Goal: Information Seeking & Learning: Check status

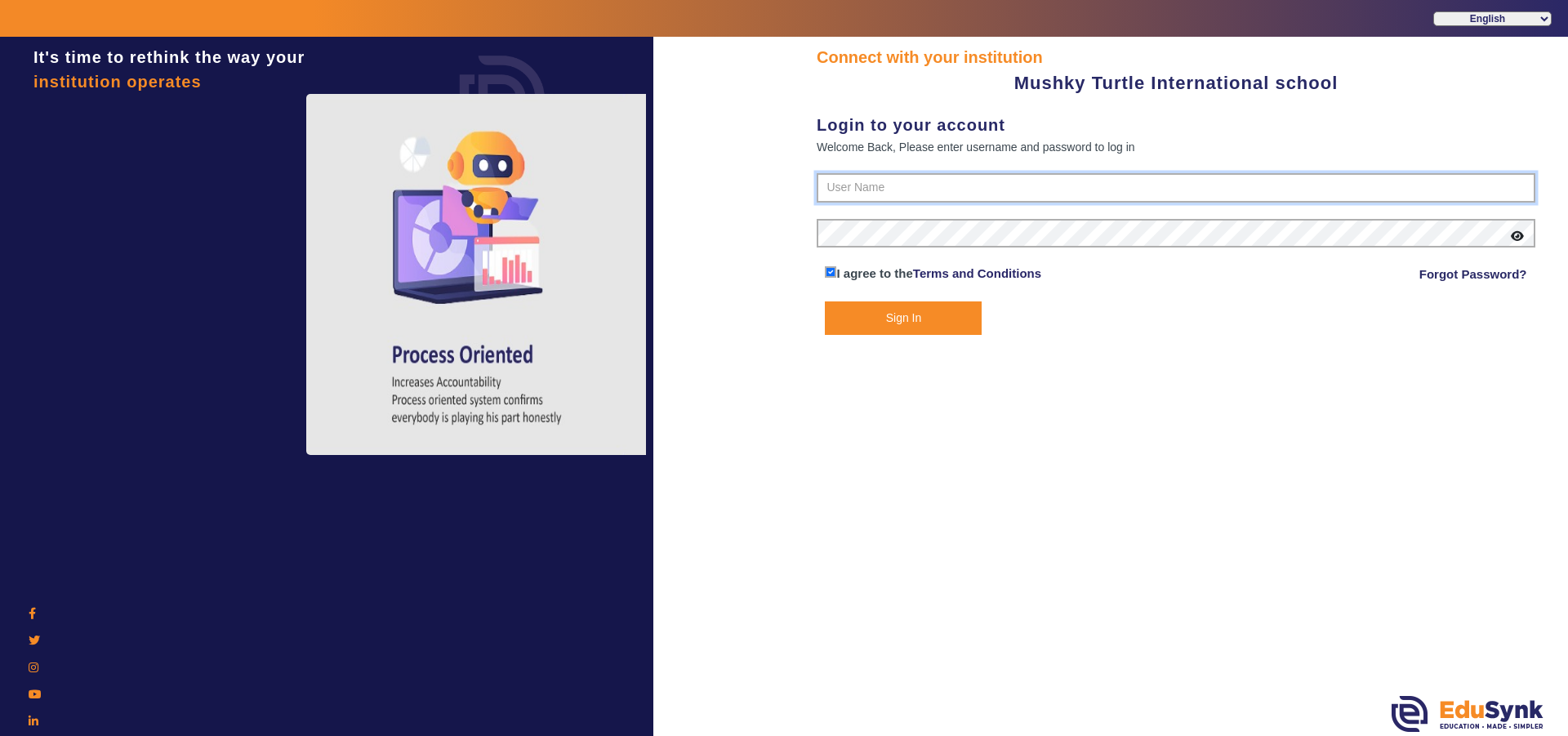
type input "9950605811"
click at [914, 310] on button "Sign In" at bounding box center [903, 318] width 157 height 34
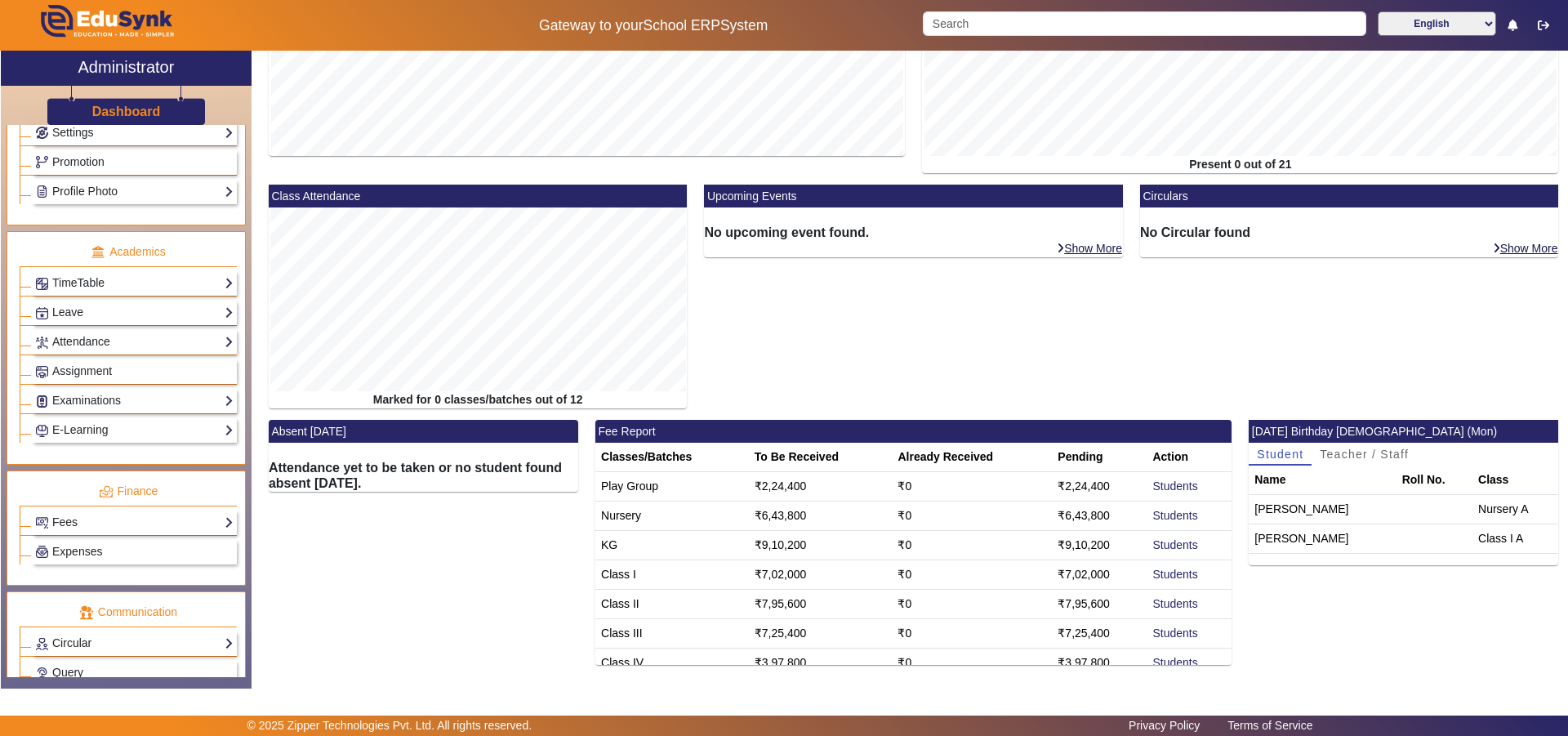
scroll to position [572, 0]
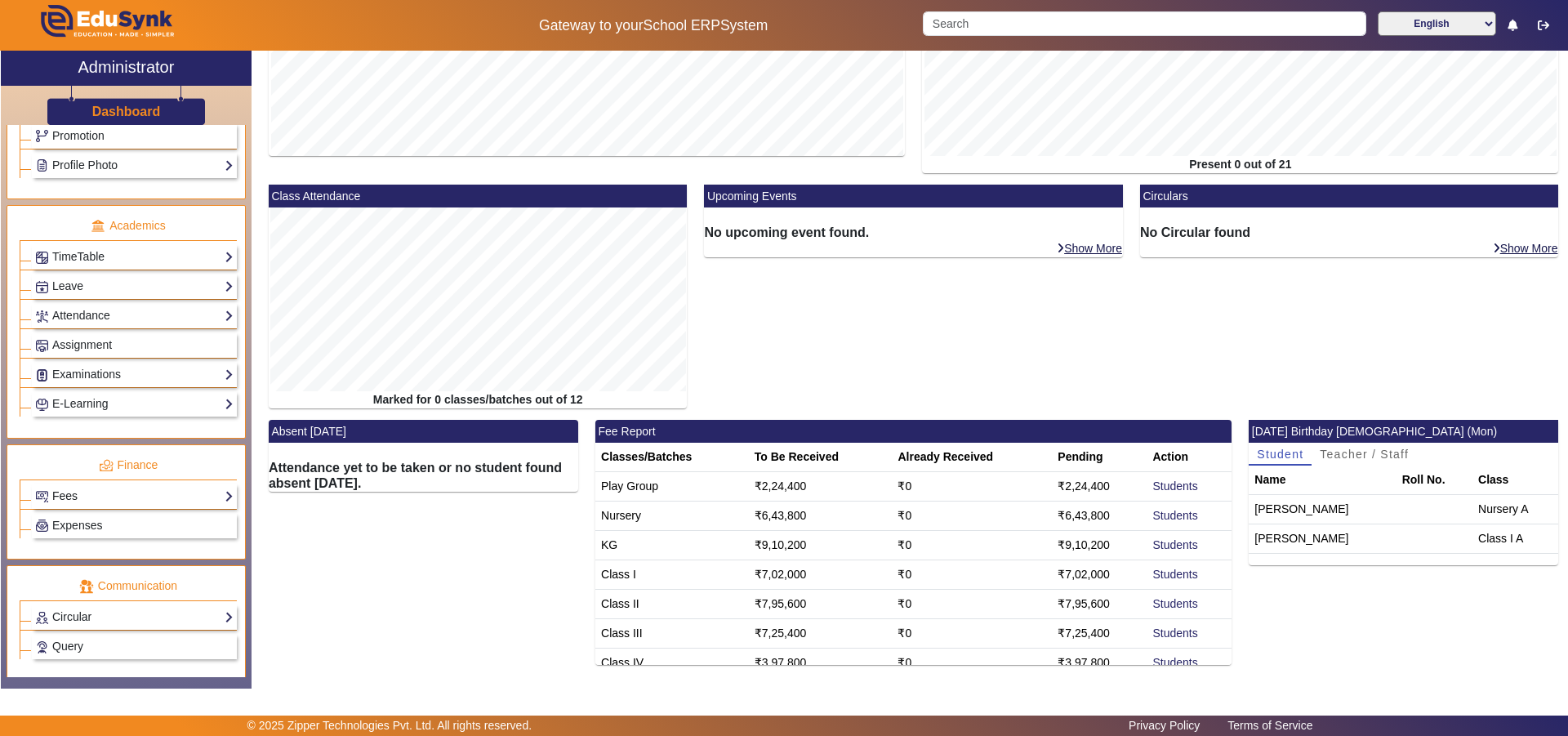
click at [160, 495] on link "Fees" at bounding box center [134, 496] width 199 height 19
click at [111, 520] on link "Institution Fee Setup" at bounding box center [96, 518] width 105 height 13
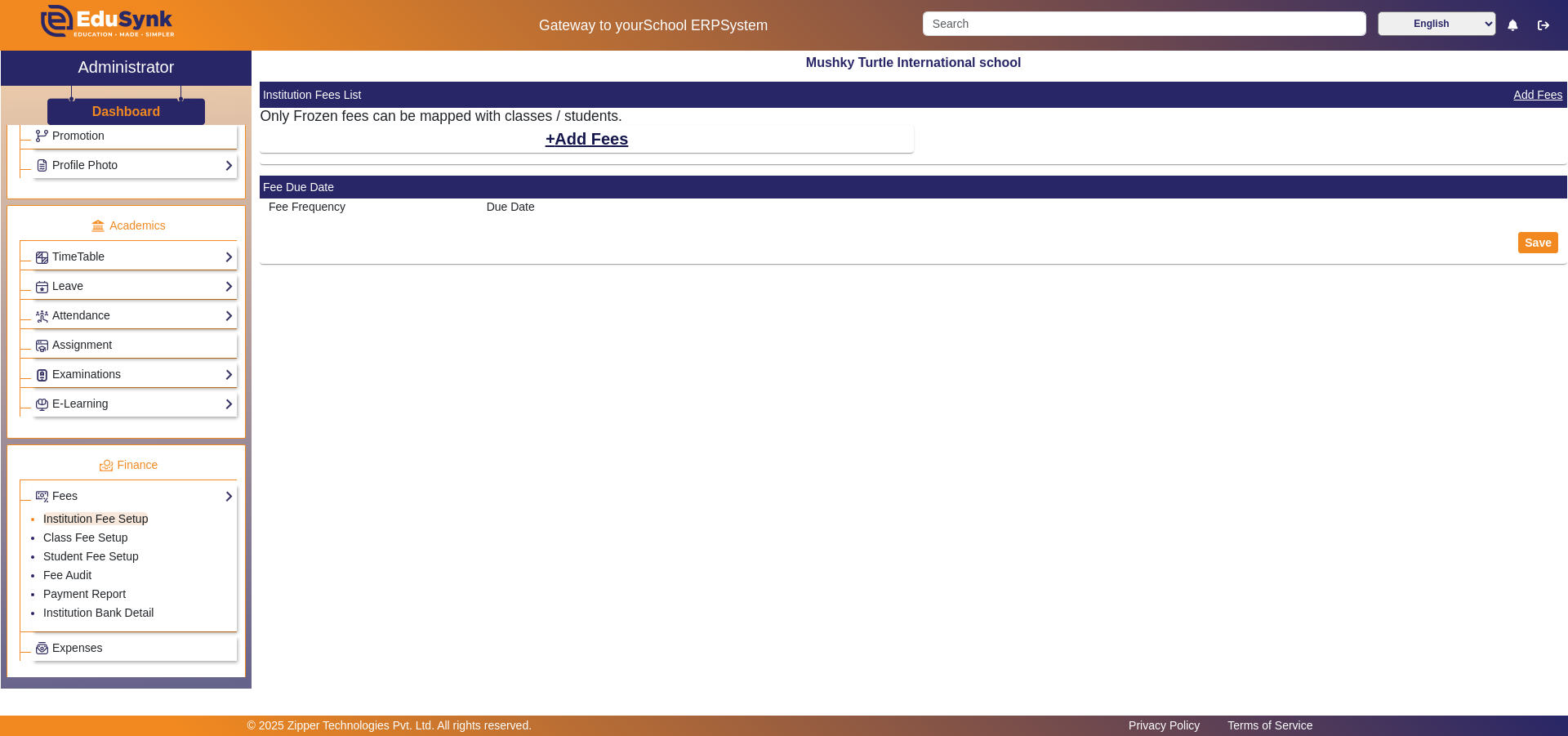
select select "10"
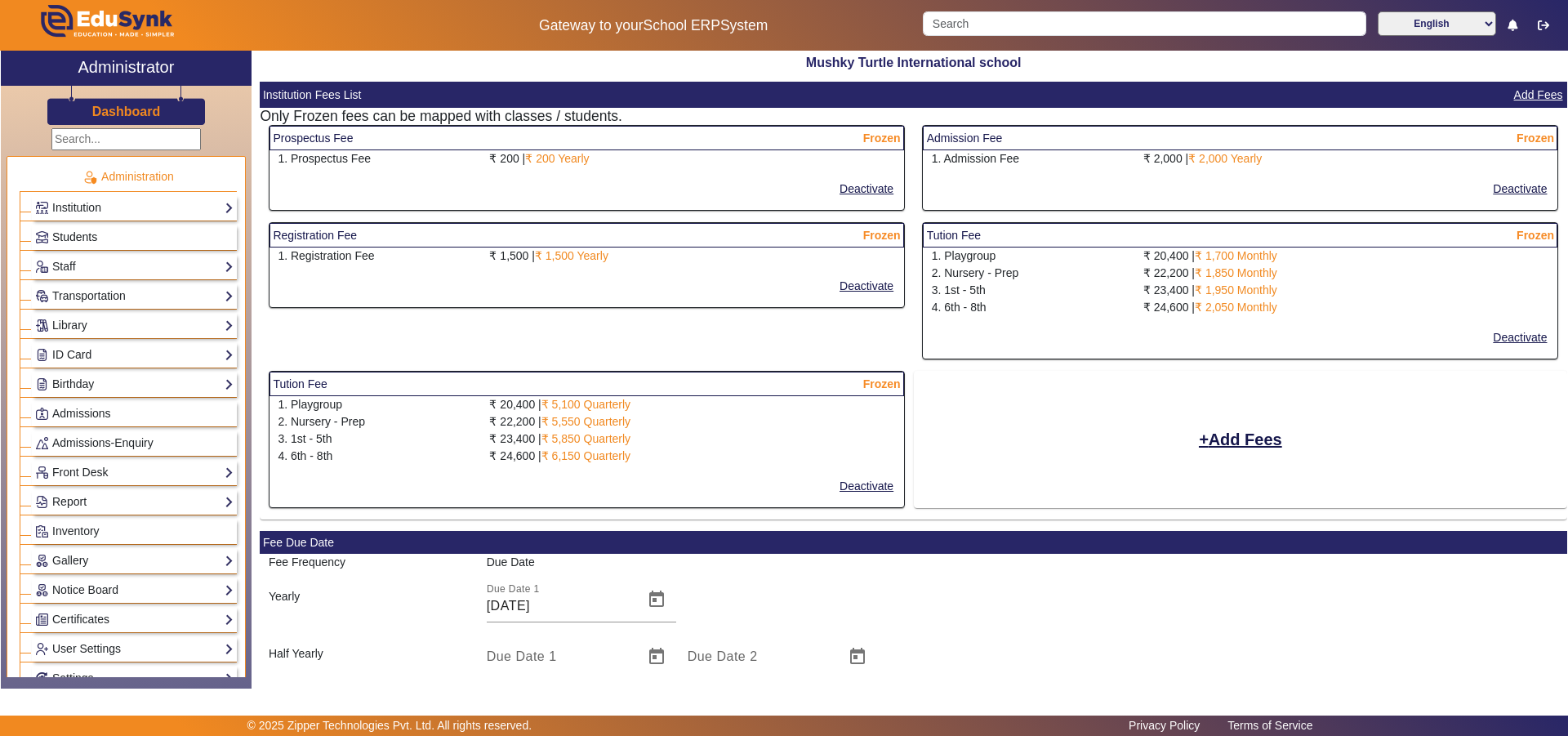
click at [71, 232] on span "Students" at bounding box center [74, 237] width 45 height 13
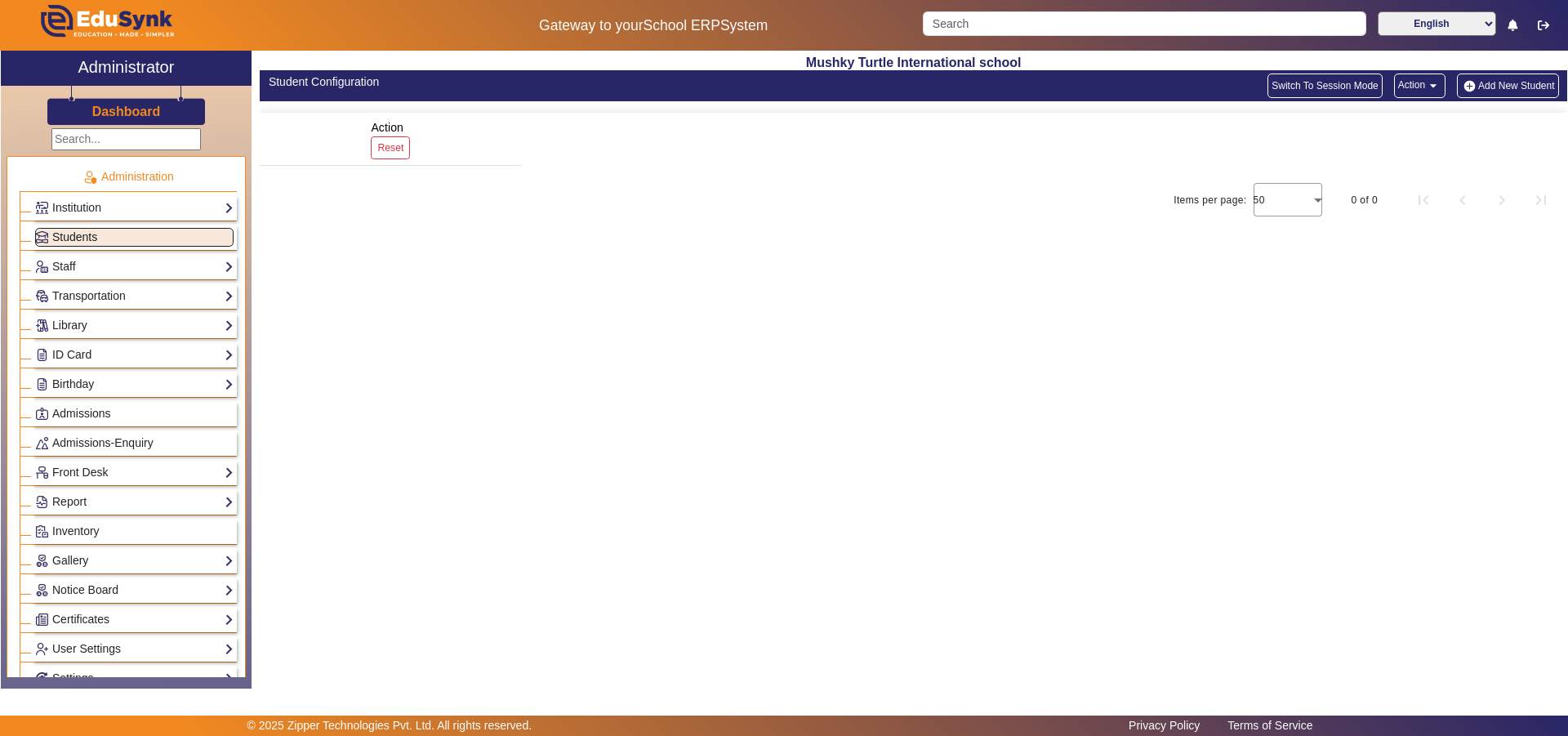
click at [71, 232] on span "Students" at bounding box center [74, 237] width 45 height 13
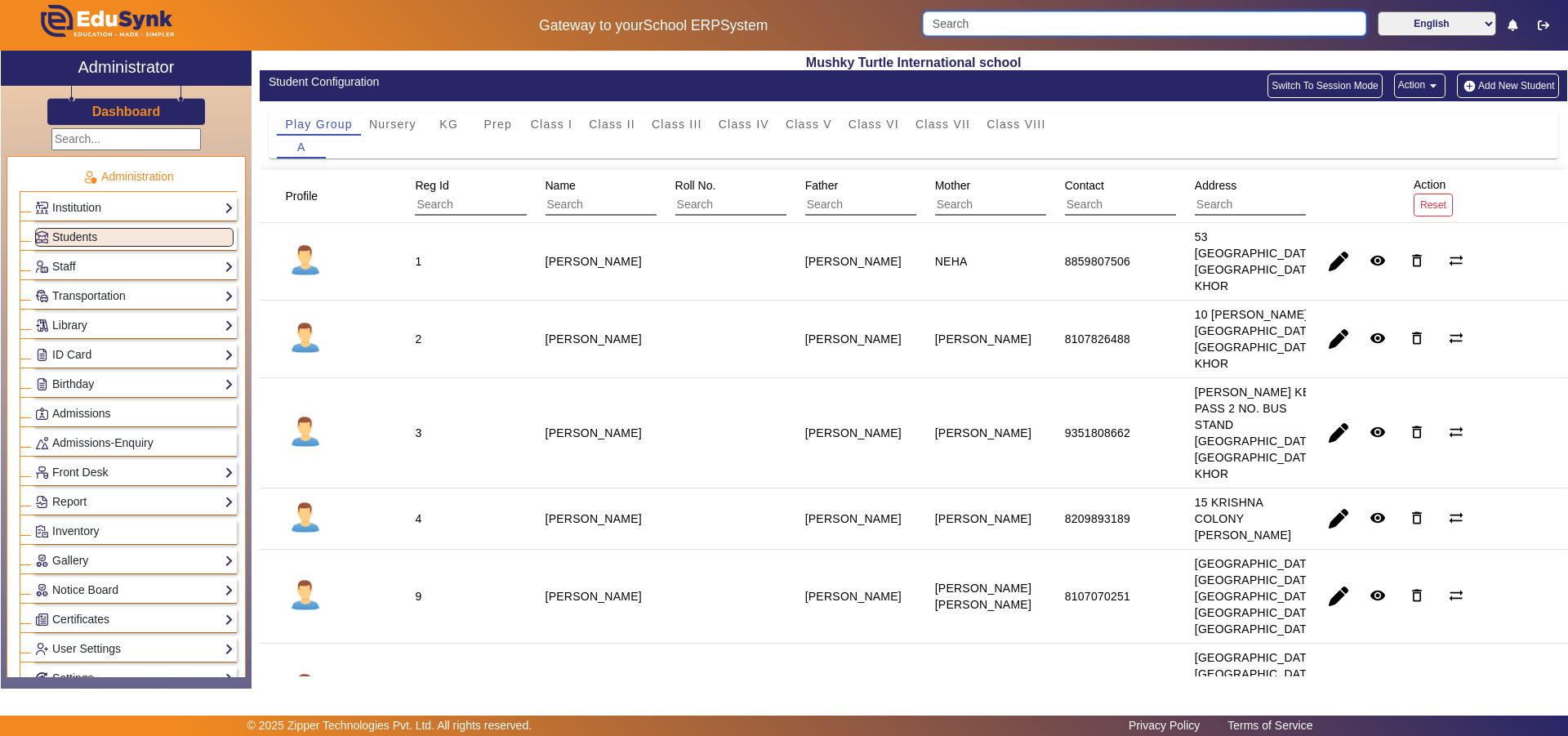
click at [1062, 24] on input "Search" at bounding box center [1144, 24] width 442 height 25
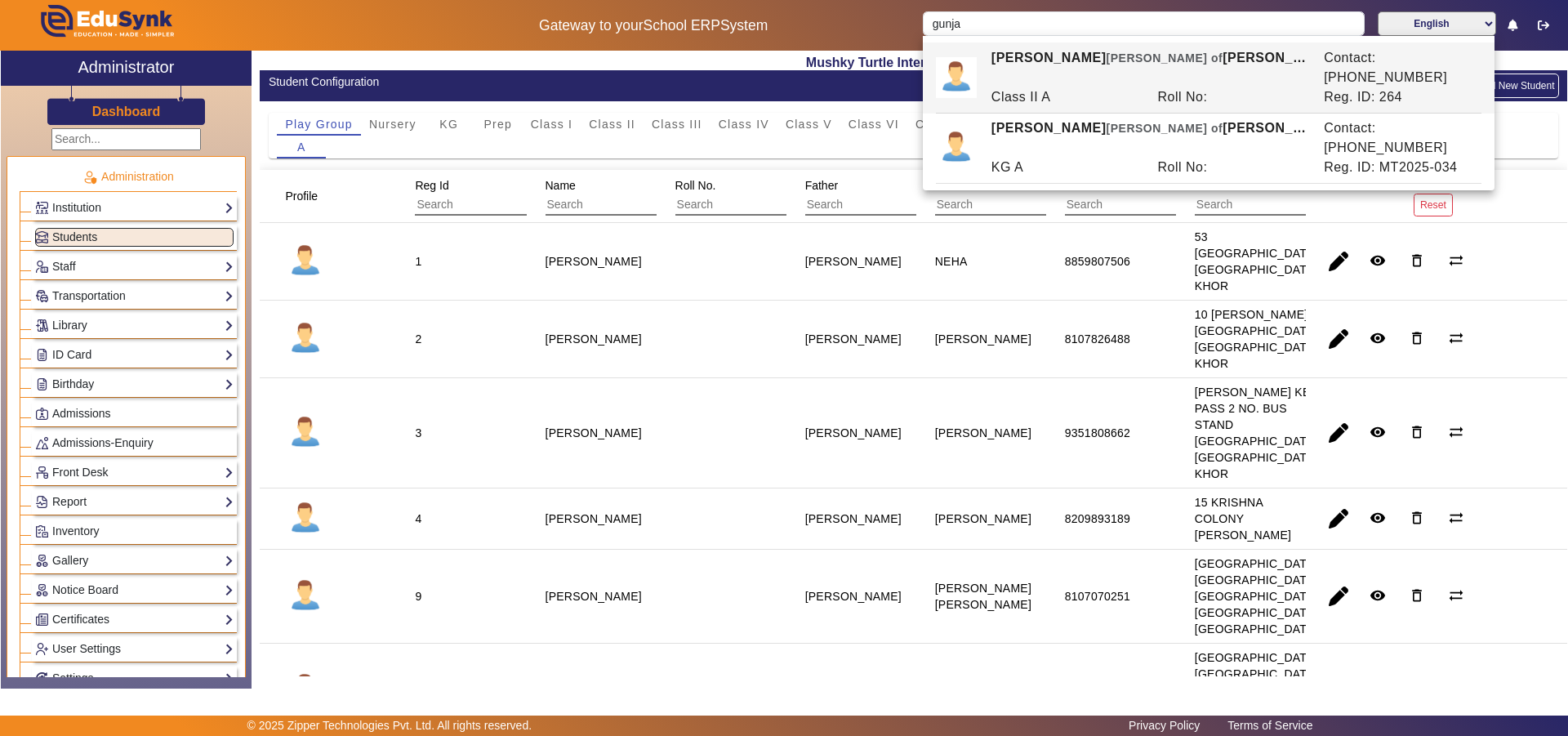
click at [1060, 55] on div "GUNJAN SHARMA Ward of SATENDRA SHARMA" at bounding box center [1148, 68] width 332 height 40
type input "GUNJAN SHARMA"
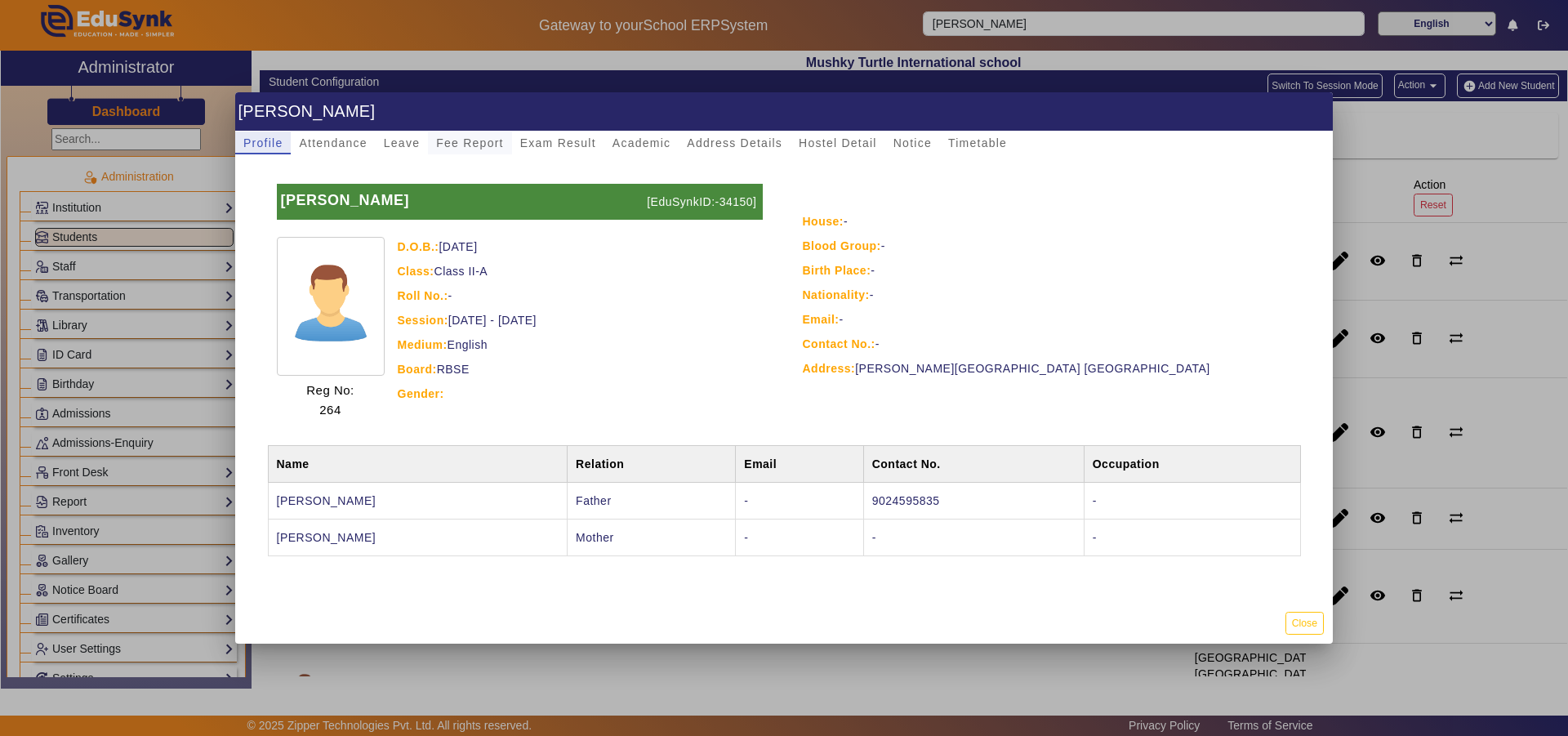
click at [473, 135] on span "Fee Report" at bounding box center [470, 143] width 68 height 23
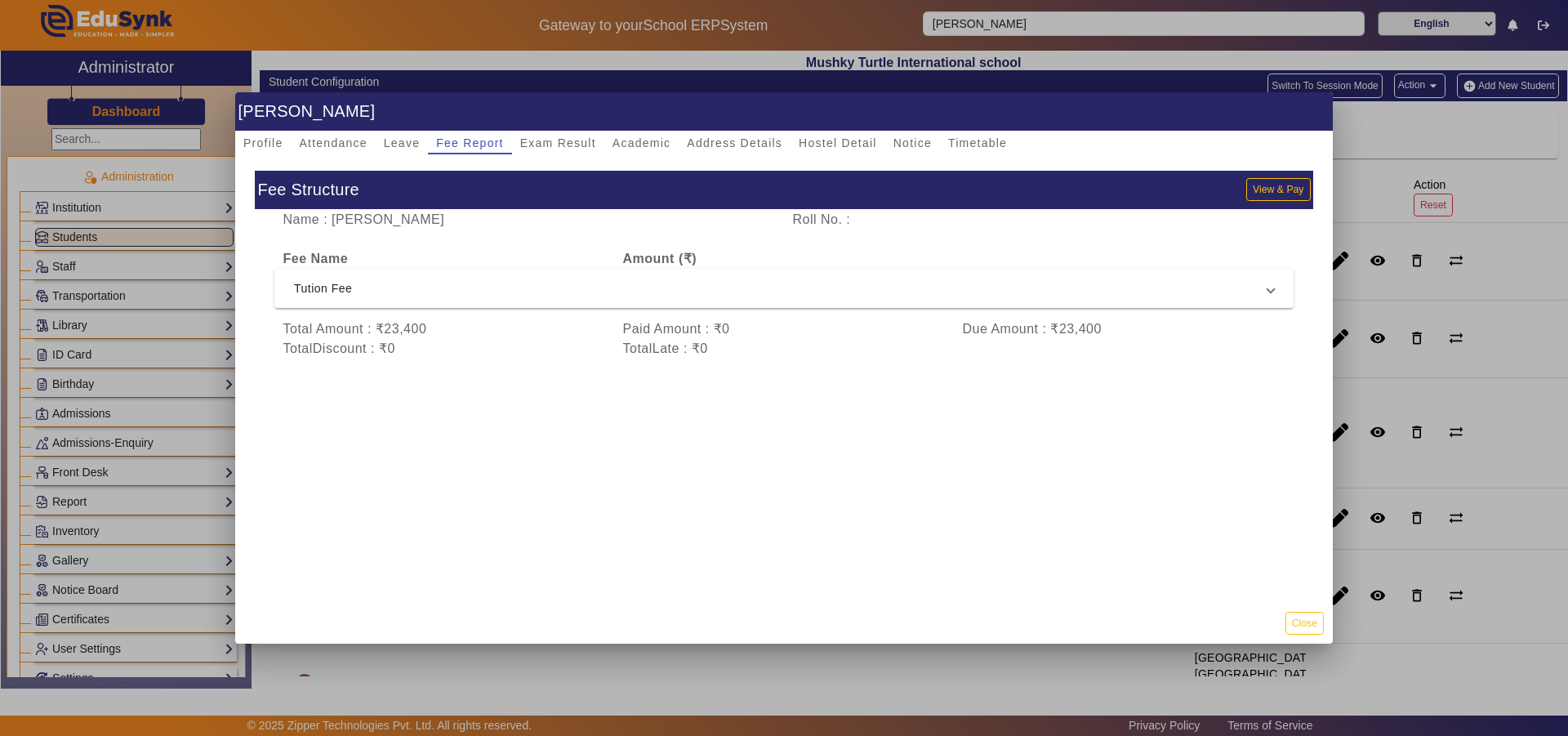
click at [670, 293] on span "Tution Fee" at bounding box center [780, 288] width 973 height 20
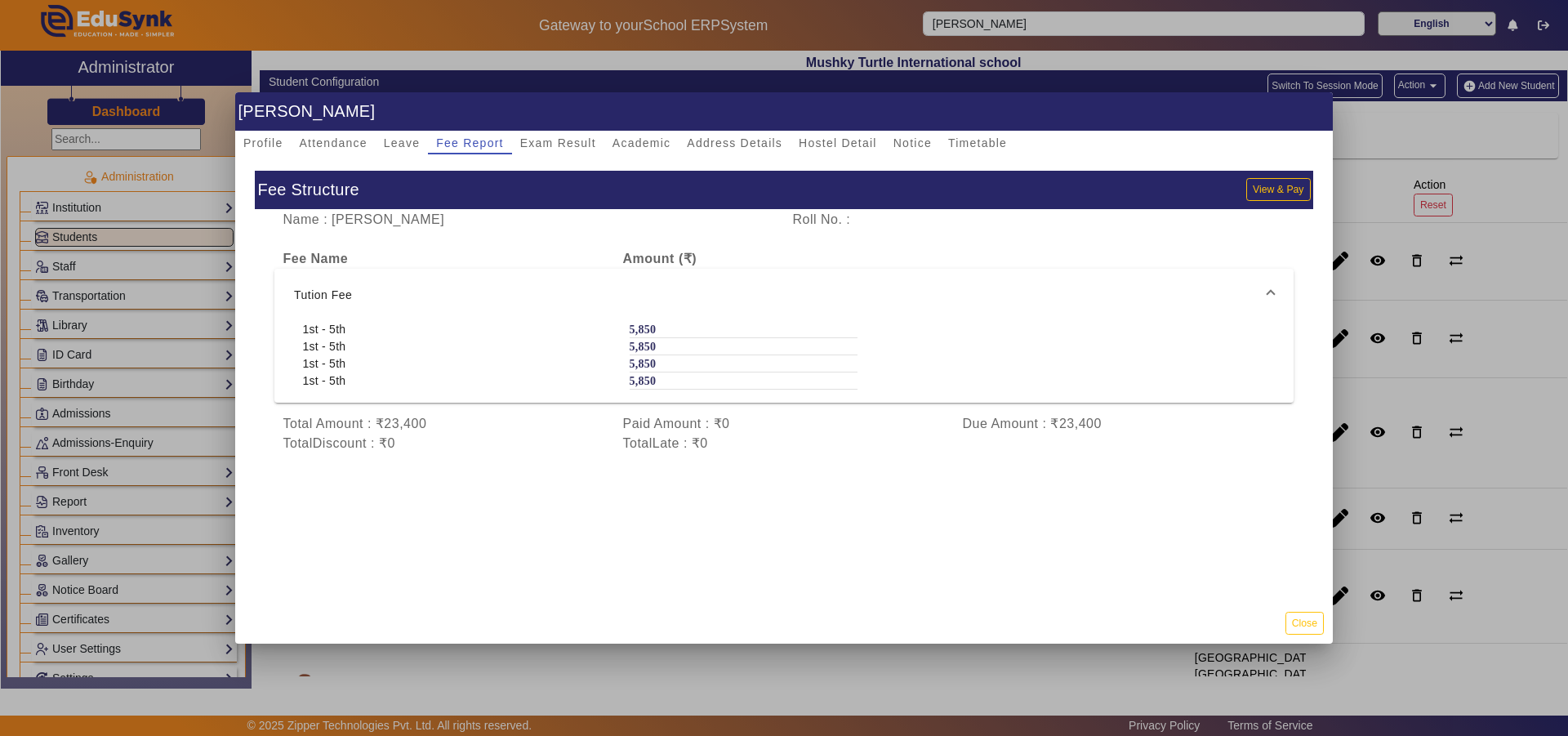
click at [670, 293] on span "Tution Fee" at bounding box center [780, 295] width 973 height 20
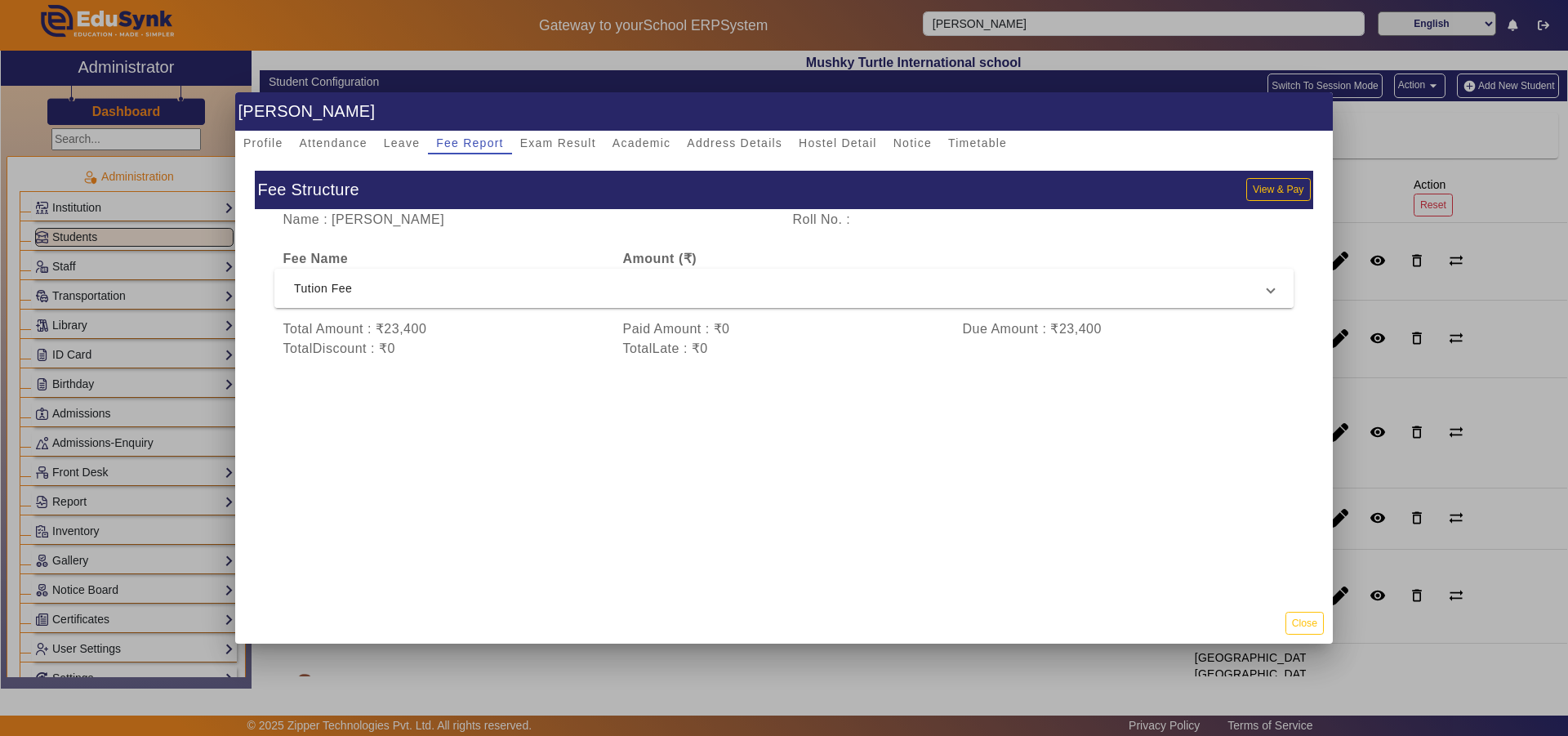
click at [670, 293] on span "Tution Fee" at bounding box center [780, 288] width 973 height 20
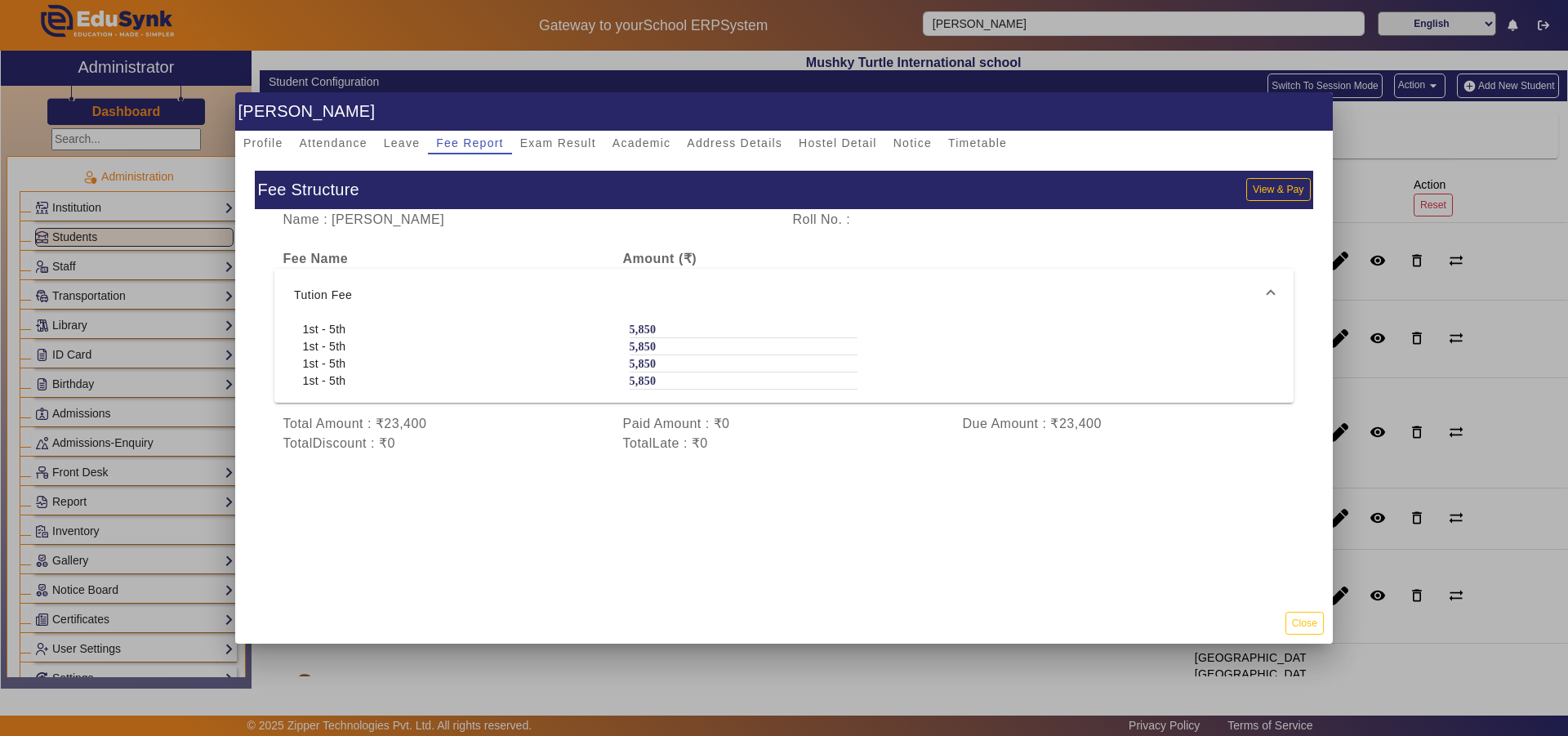
click at [681, 382] on div "5,850" at bounding box center [743, 381] width 227 height 16
click at [685, 284] on mat-expansion-panel-header "Tution Fee" at bounding box center [784, 294] width 1019 height 52
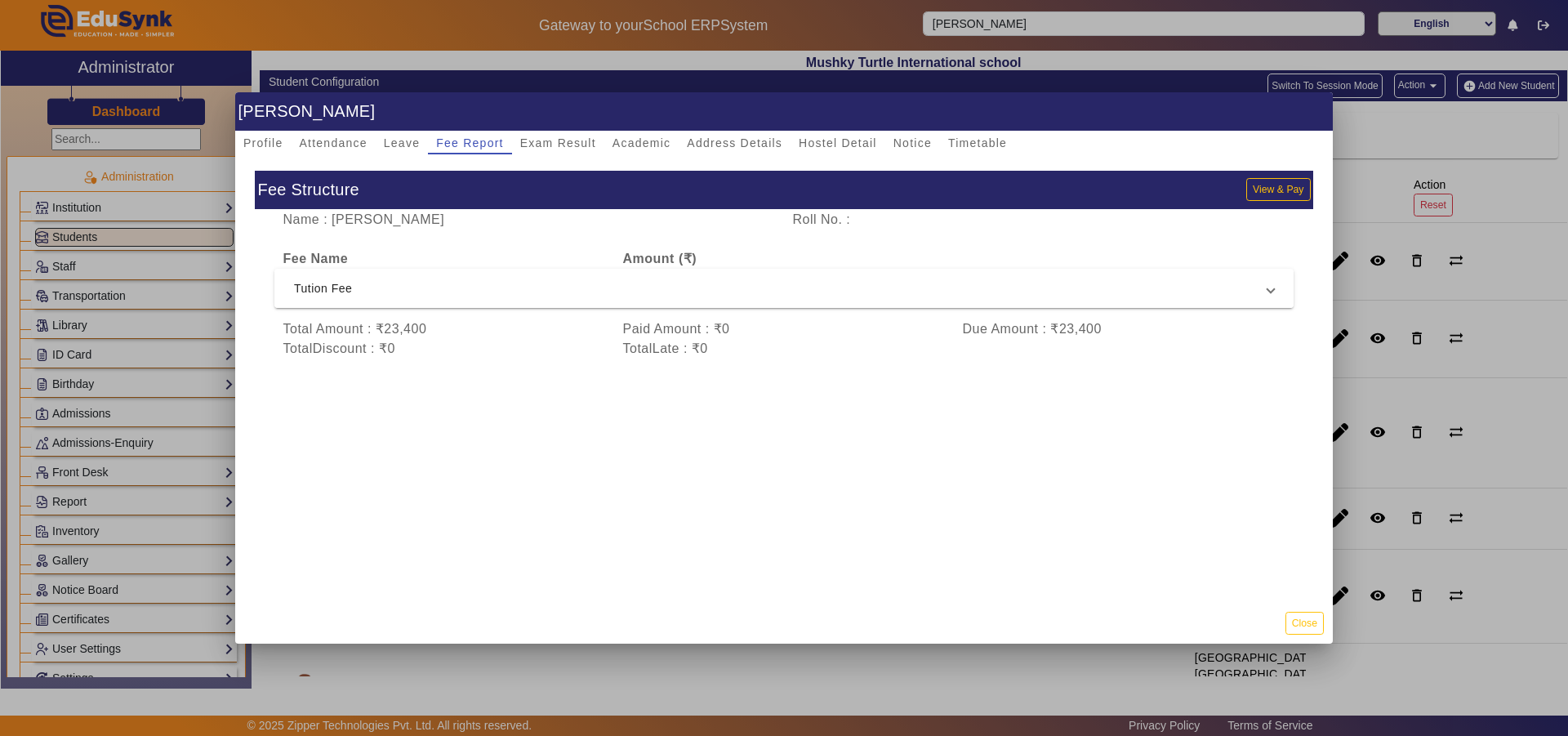
click at [685, 284] on span "Tution Fee" at bounding box center [780, 288] width 973 height 20
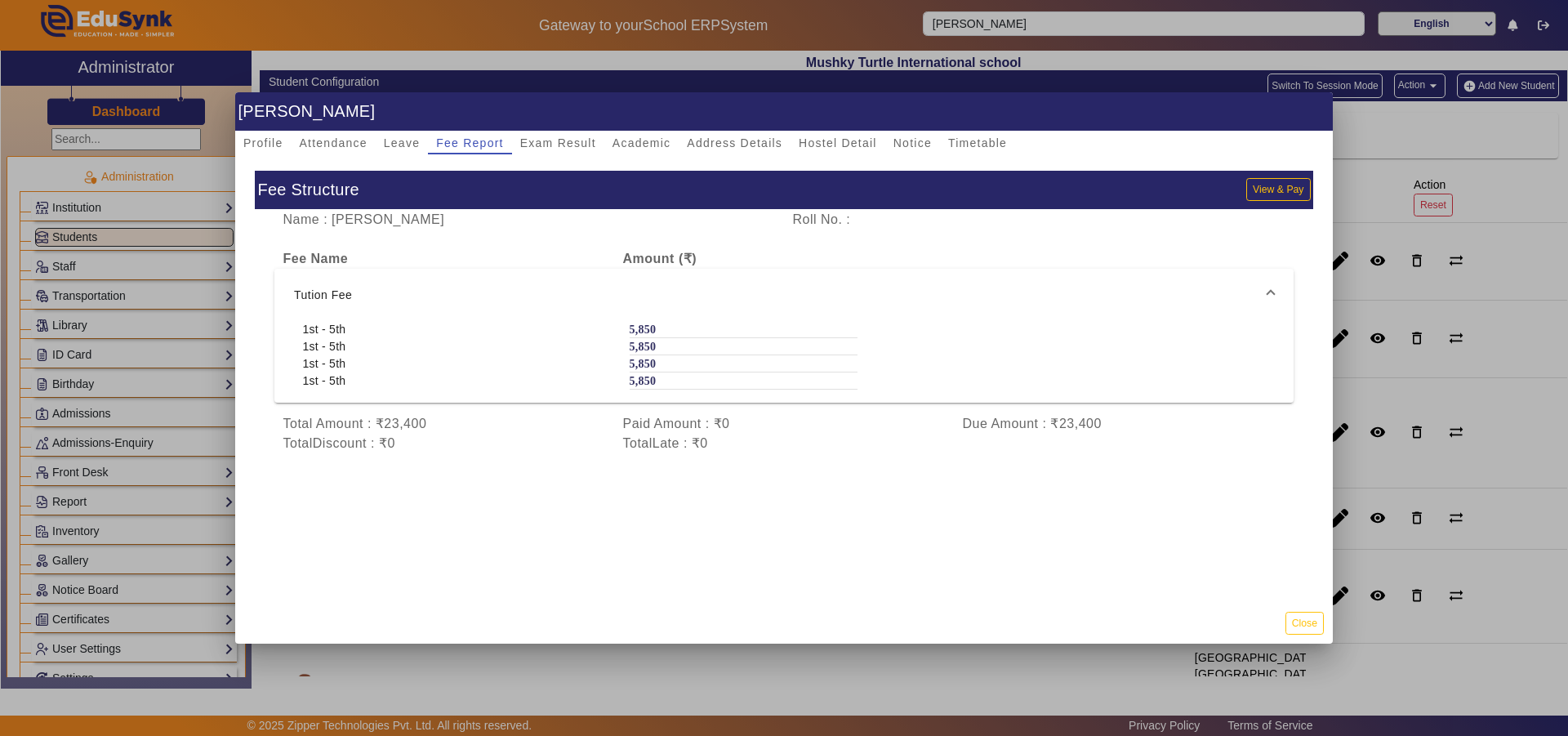
click at [685, 284] on mat-expansion-panel-header "Tution Fee" at bounding box center [784, 294] width 1019 height 52
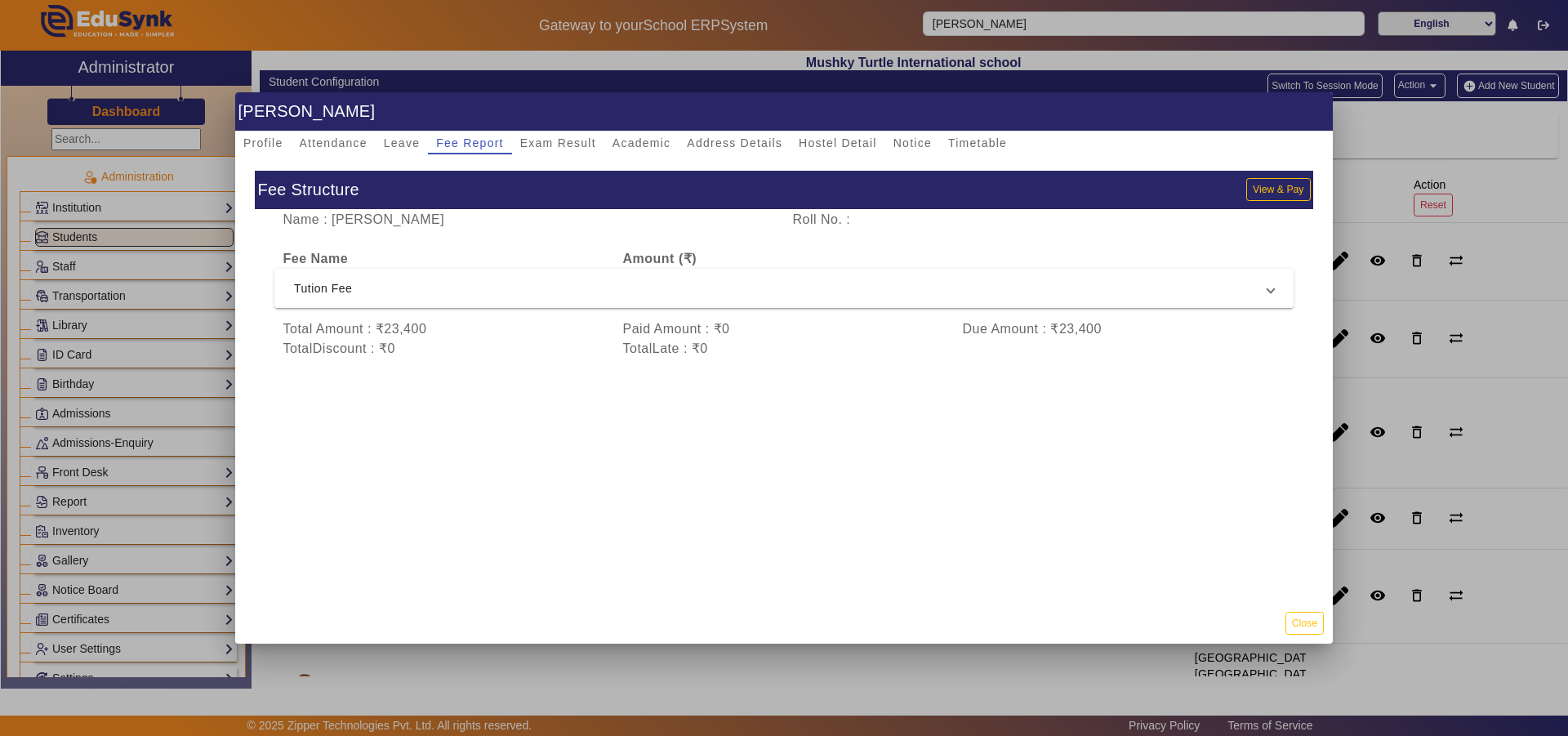
click at [75, 267] on div at bounding box center [784, 368] width 1568 height 736
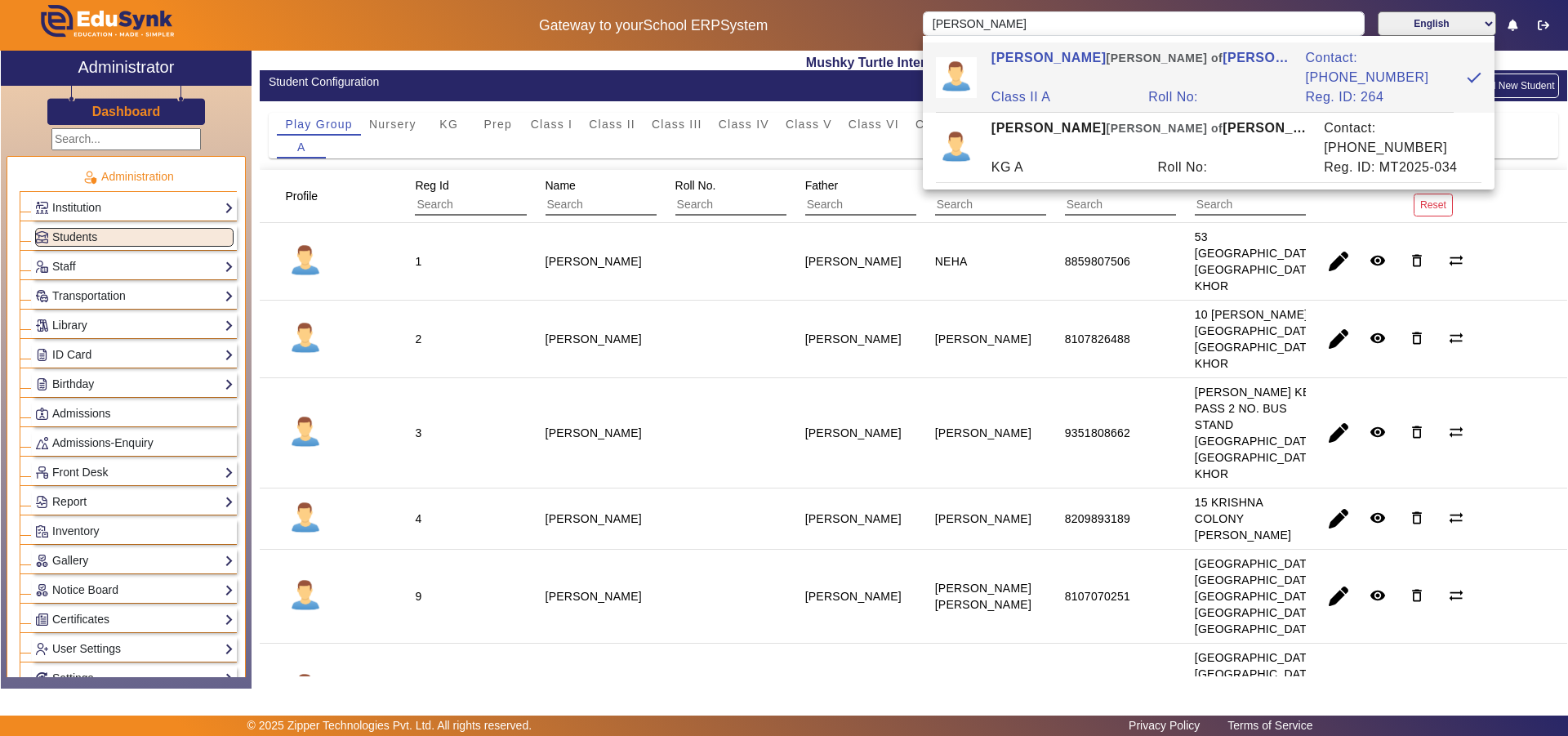
click at [75, 267] on link "Staff" at bounding box center [134, 266] width 199 height 19
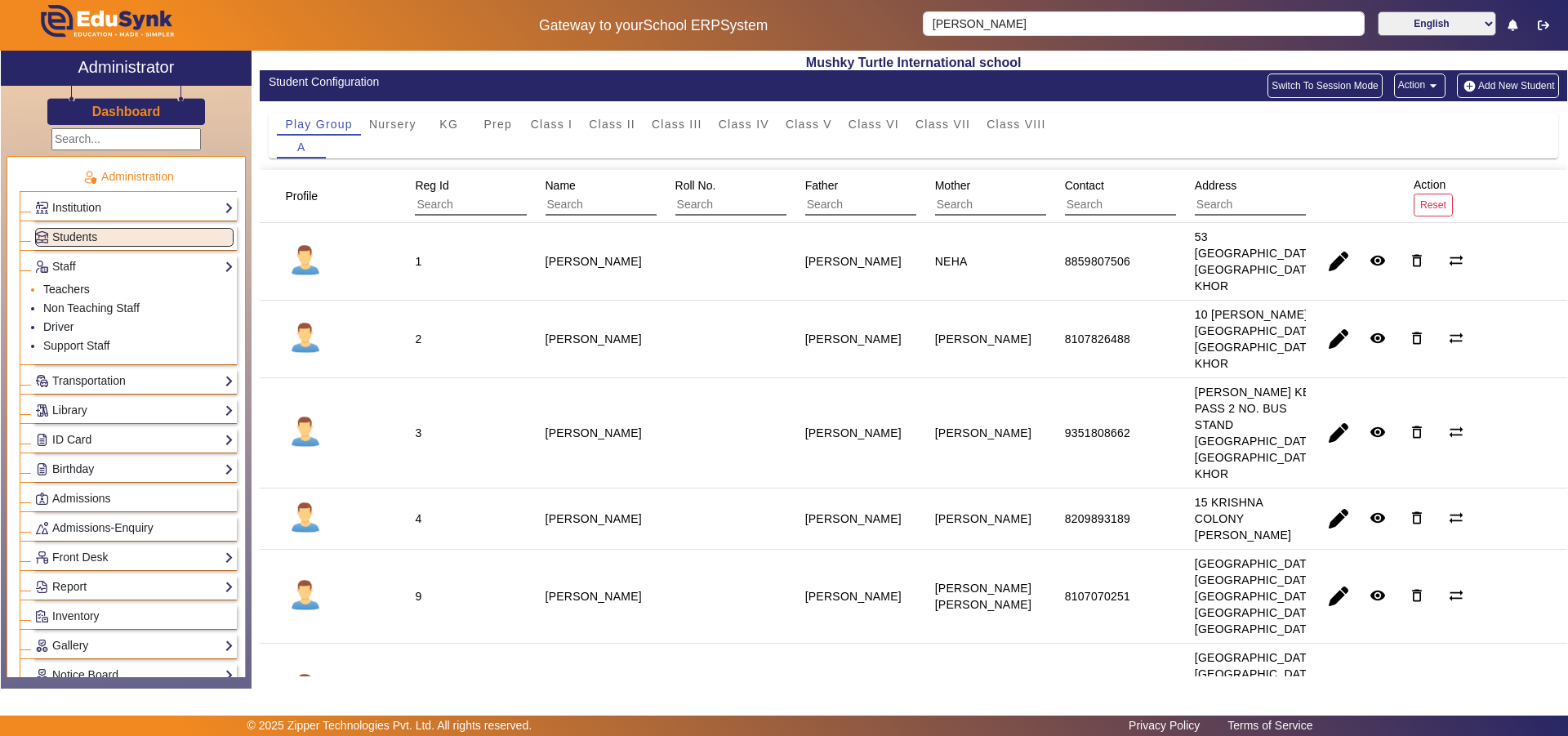
click at [64, 286] on link "Teachers" at bounding box center [67, 289] width 46 height 13
